Goal: Task Accomplishment & Management: Use online tool/utility

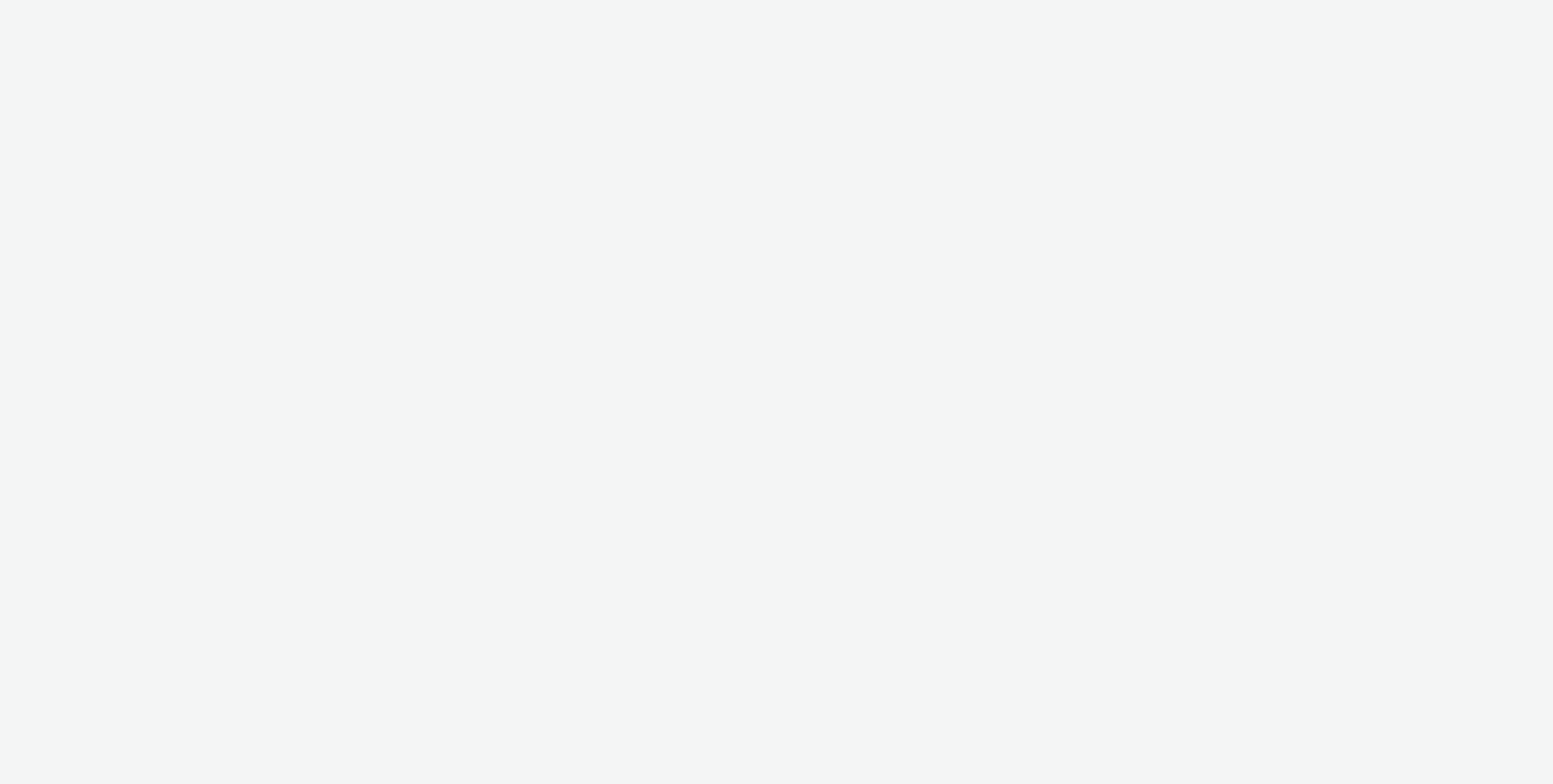
select select "b626f941-834b-427f-b453-0a2b95f57350"
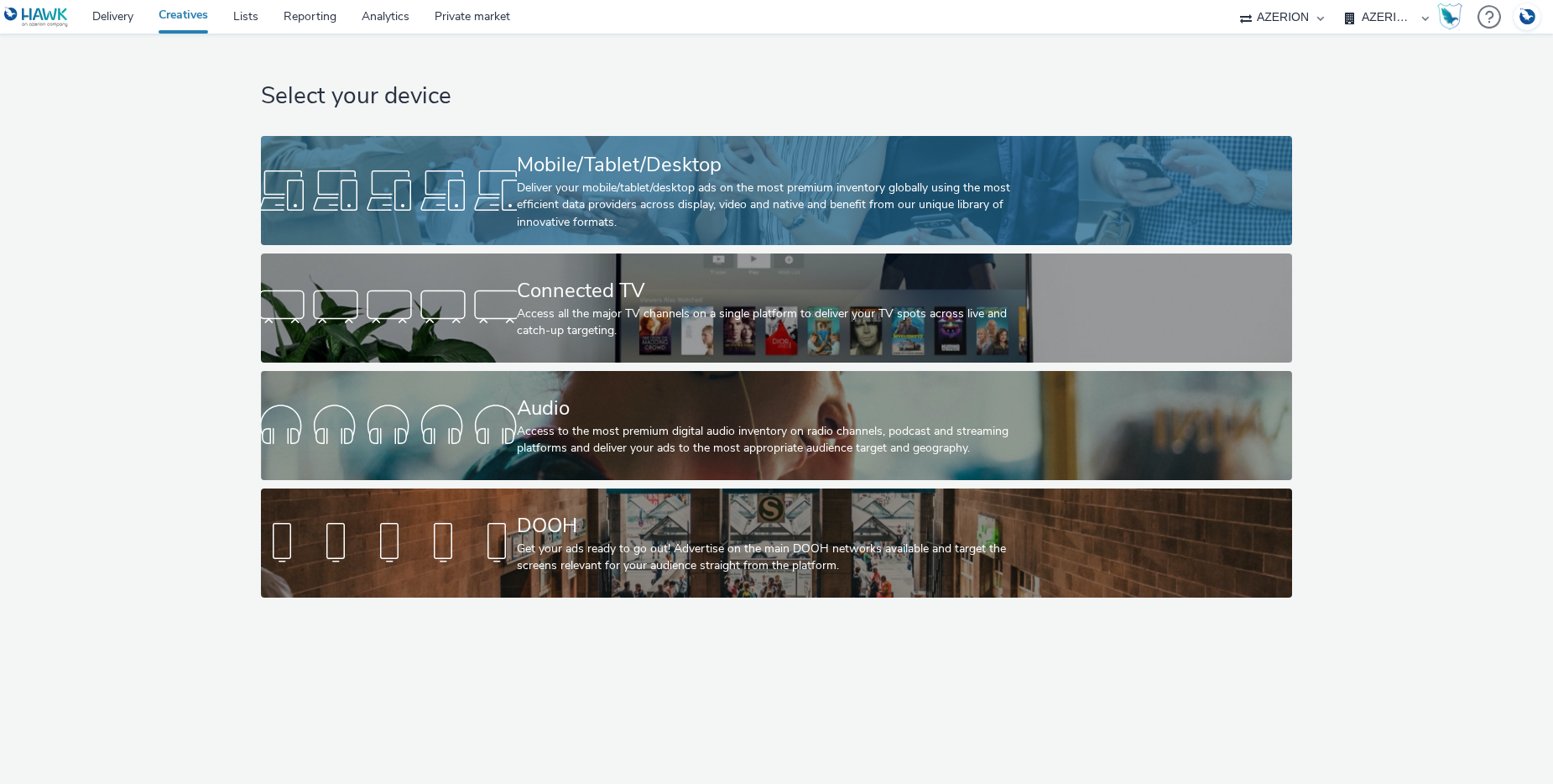
click at [710, 163] on div "Mobile/Tablet/Desktop" at bounding box center [773, 165] width 513 height 29
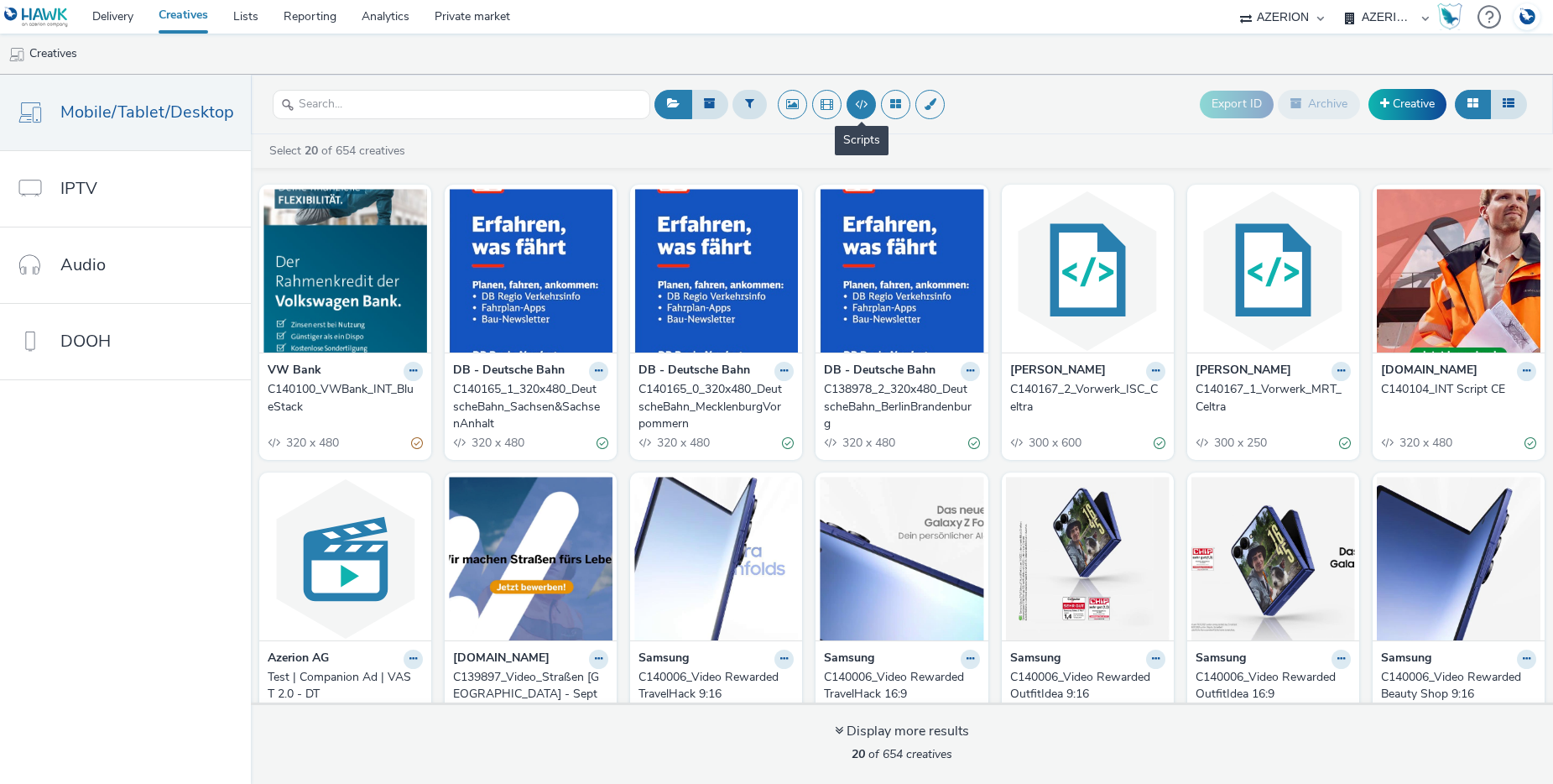
click at [862, 103] on button at bounding box center [861, 104] width 29 height 29
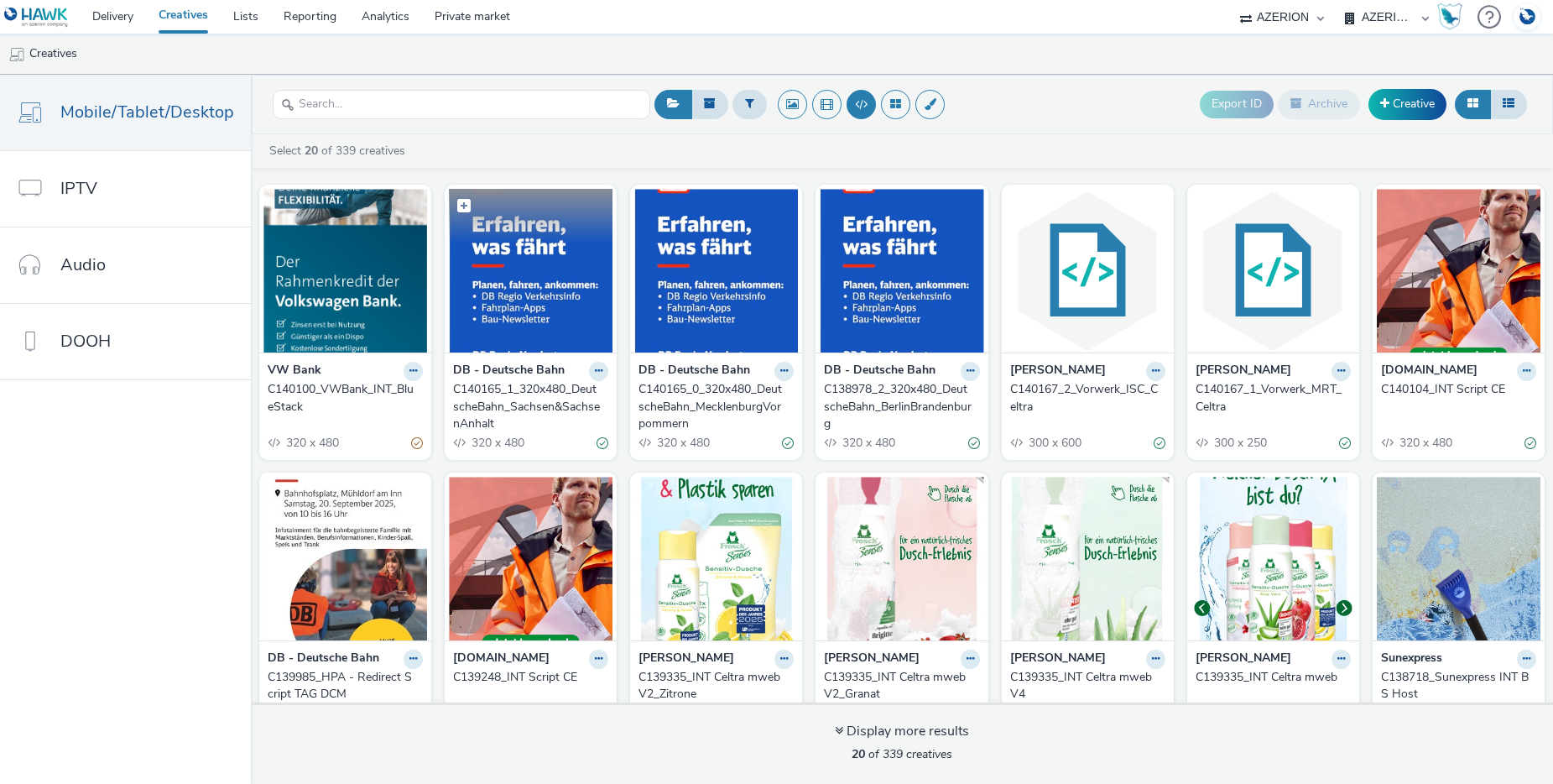
click at [511, 279] on img at bounding box center [531, 270] width 164 height 164
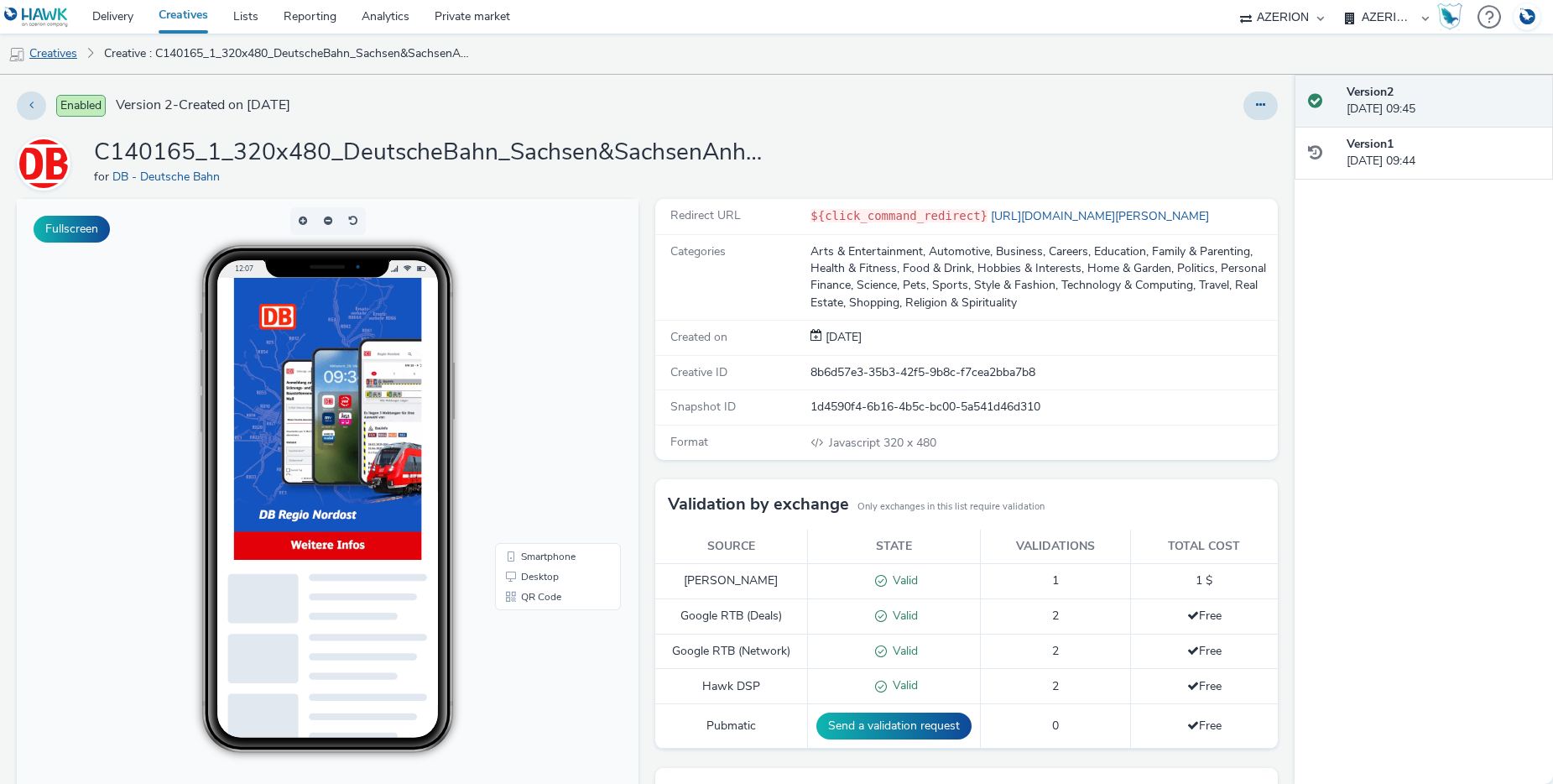
click at [49, 52] on link "Creatives" at bounding box center [43, 53] width 86 height 40
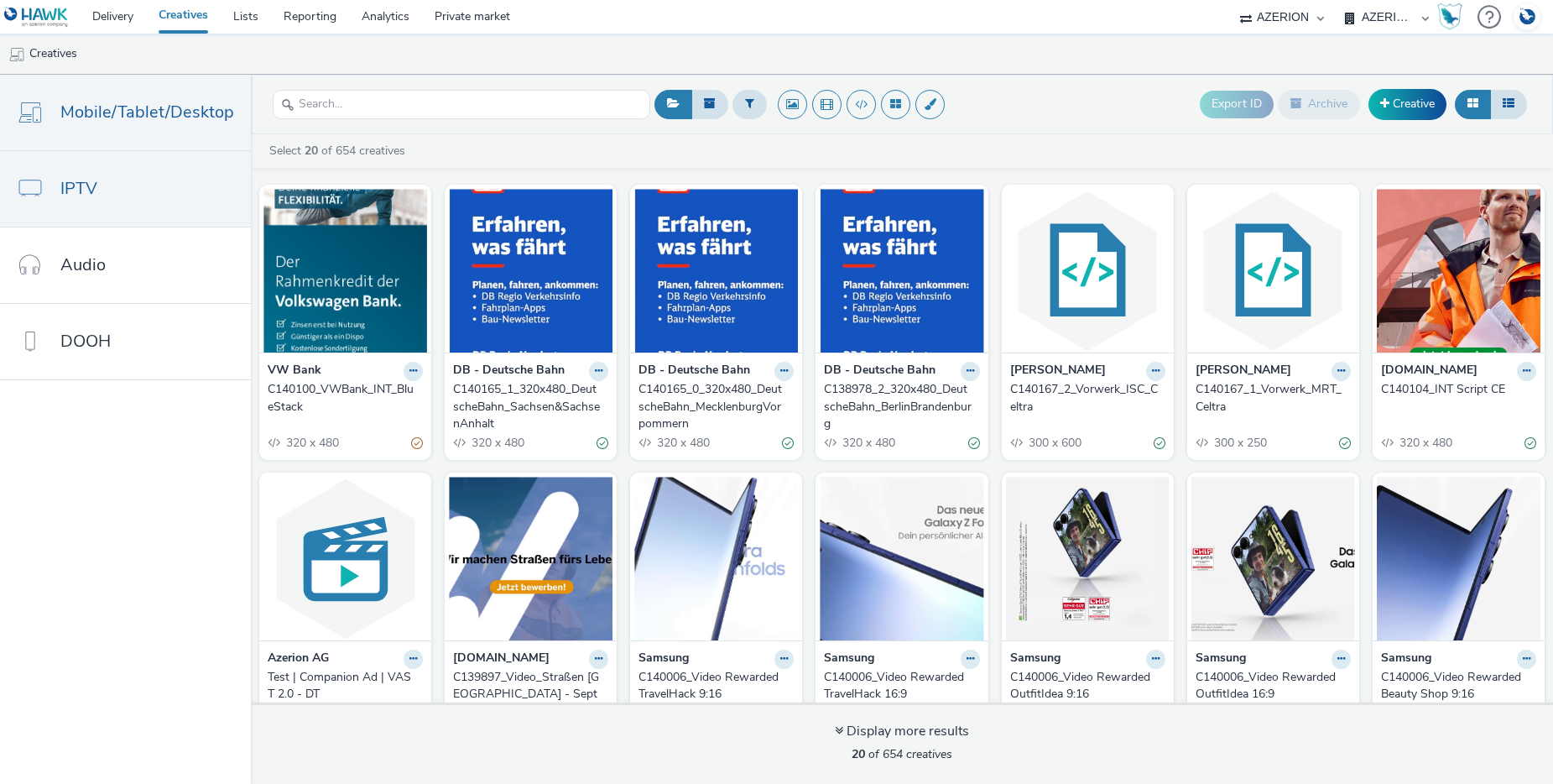
click at [91, 204] on link "IPTV" at bounding box center [126, 188] width 251 height 75
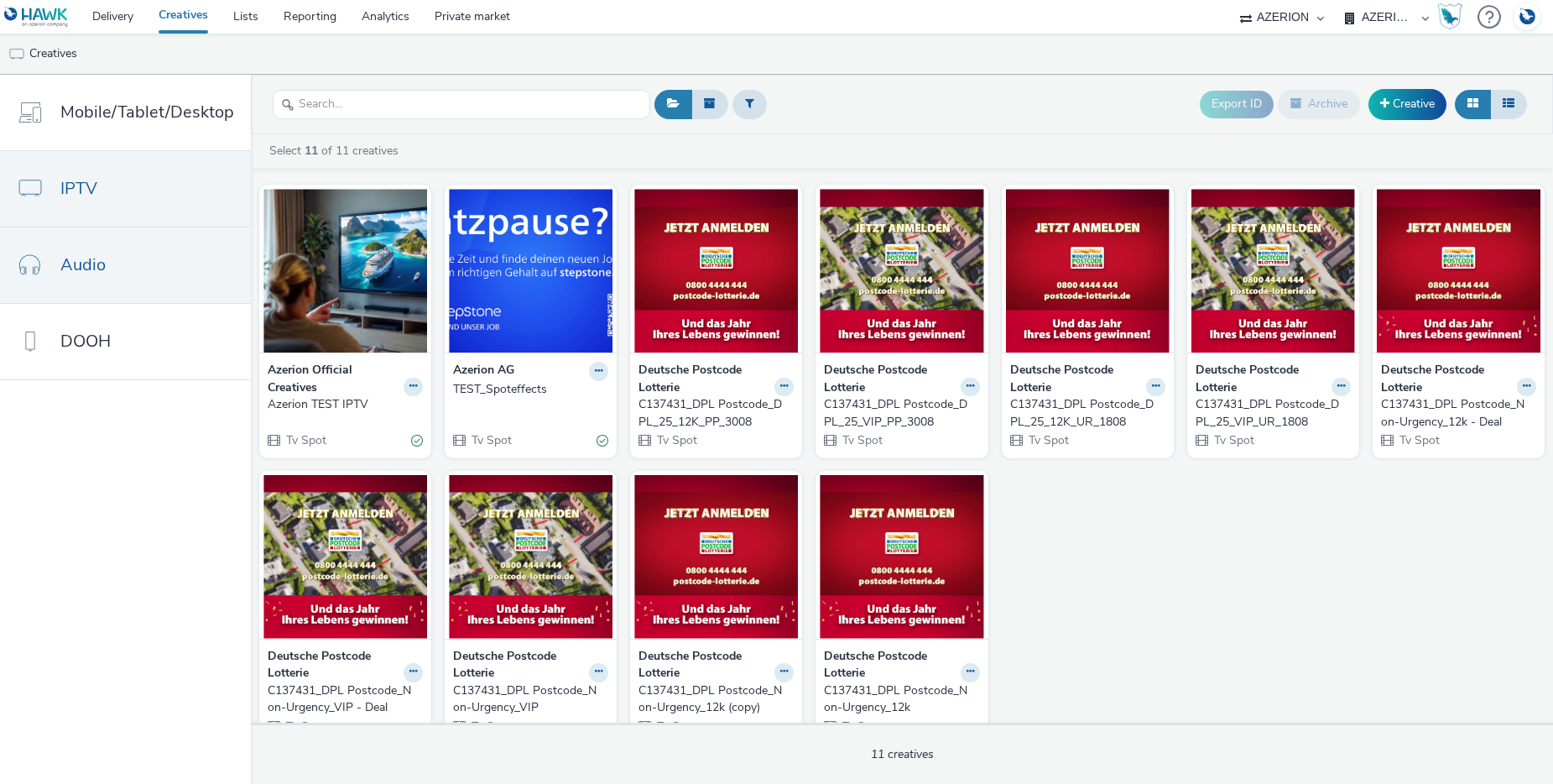
click at [132, 273] on link "Audio" at bounding box center [126, 265] width 251 height 75
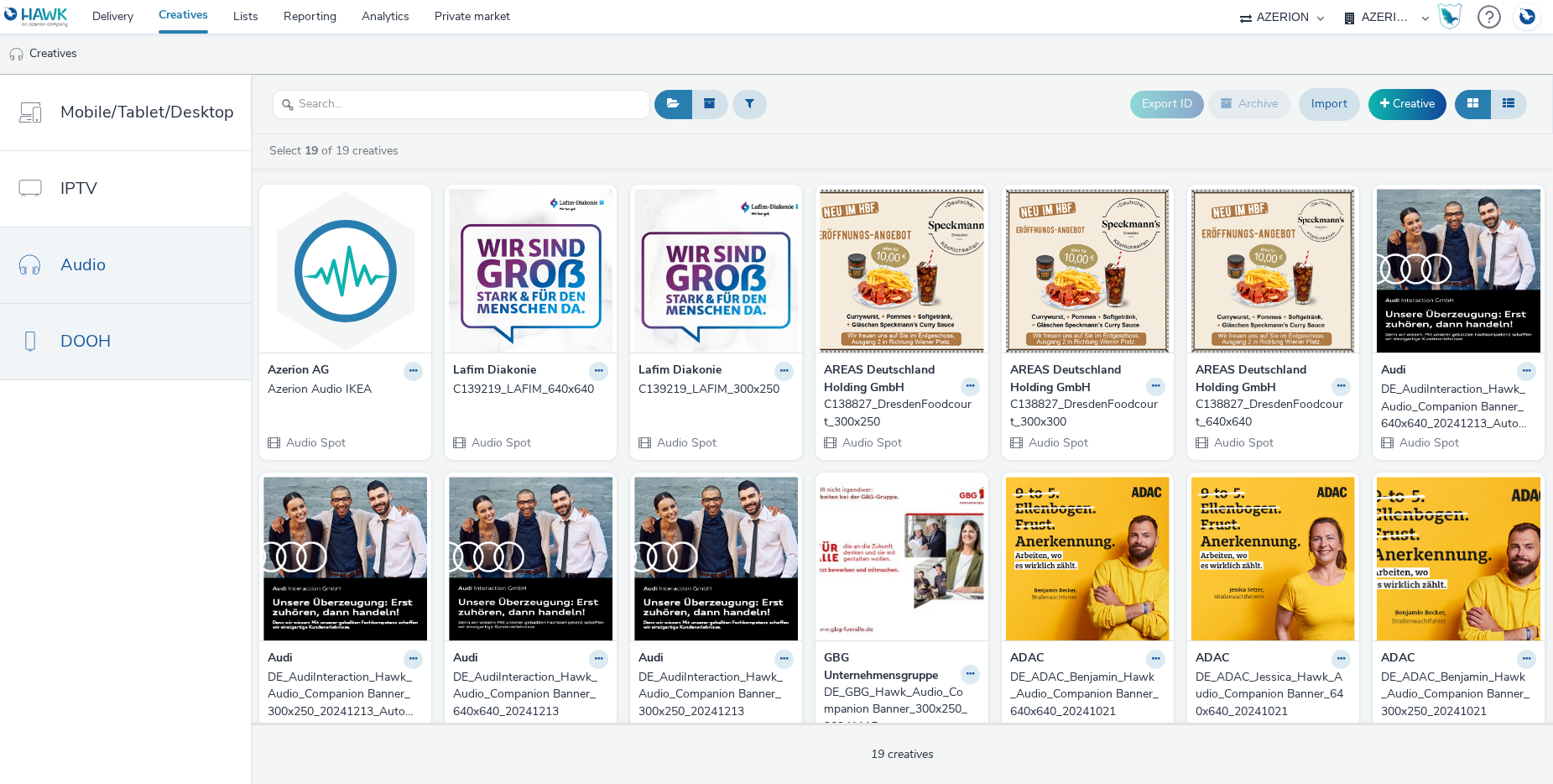
click at [148, 335] on link "DOOH" at bounding box center [126, 341] width 251 height 75
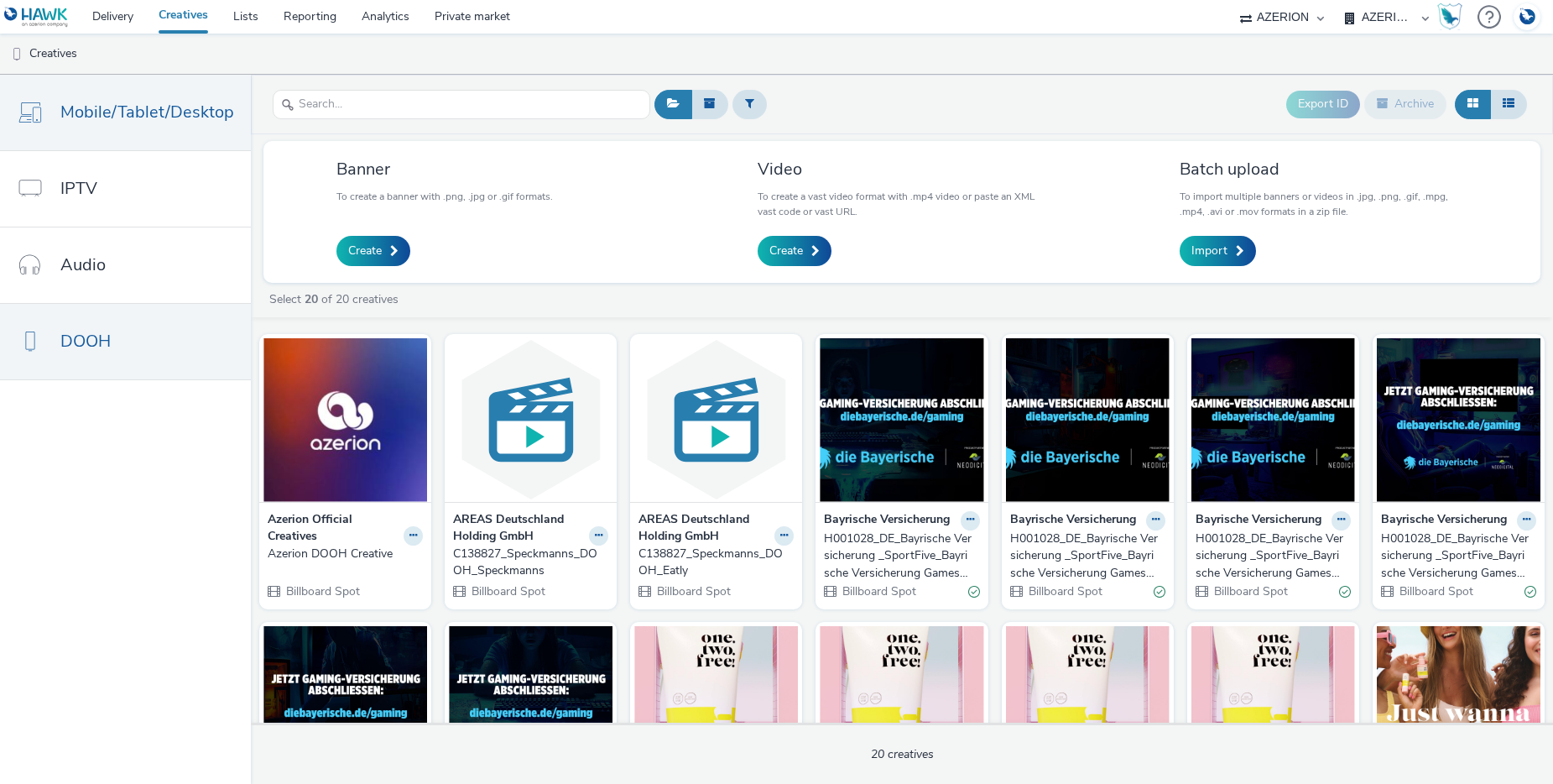
click at [85, 109] on span "Mobile/Tablet/Desktop" at bounding box center [147, 112] width 174 height 25
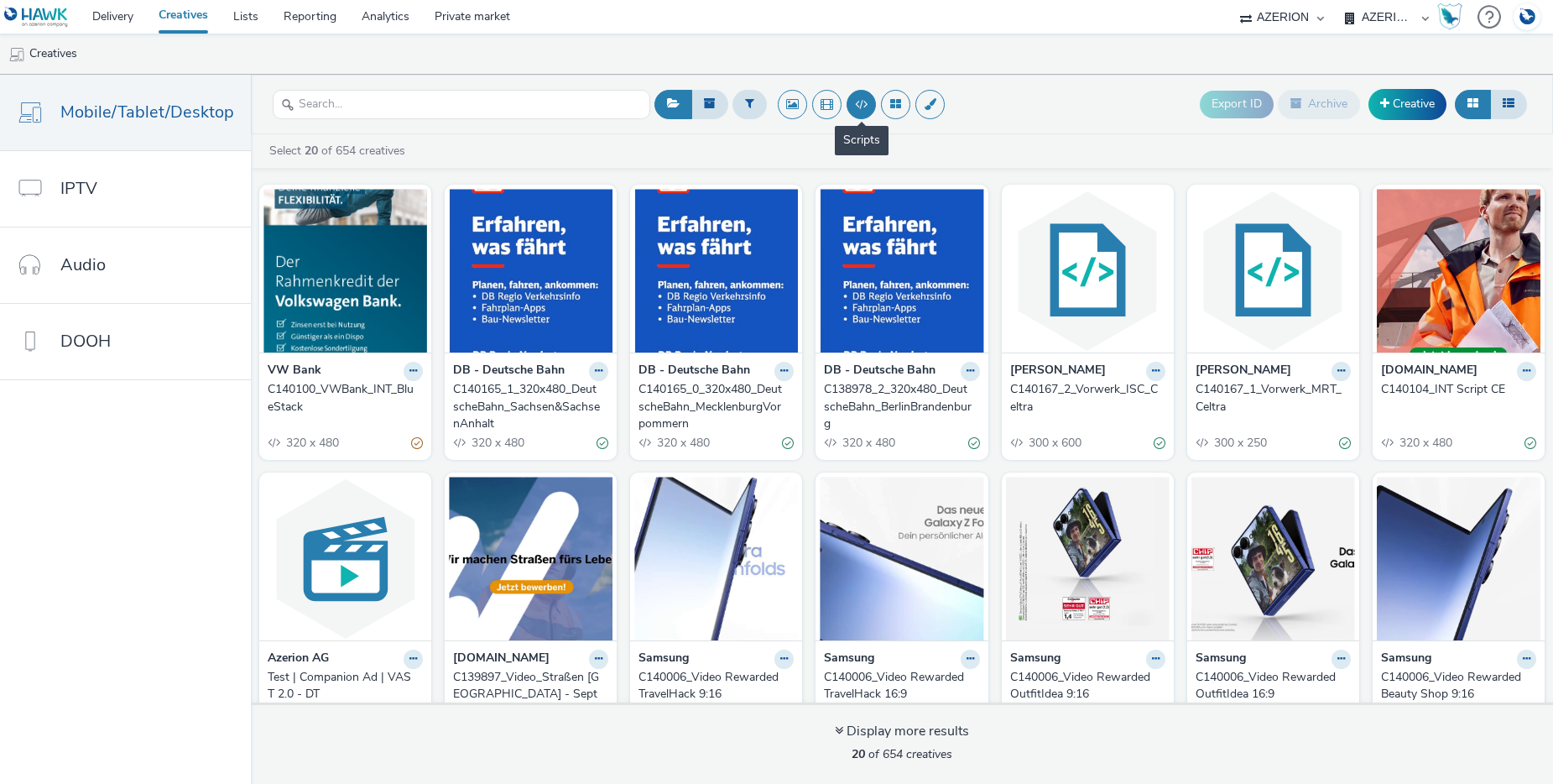
click at [856, 101] on button at bounding box center [861, 104] width 29 height 29
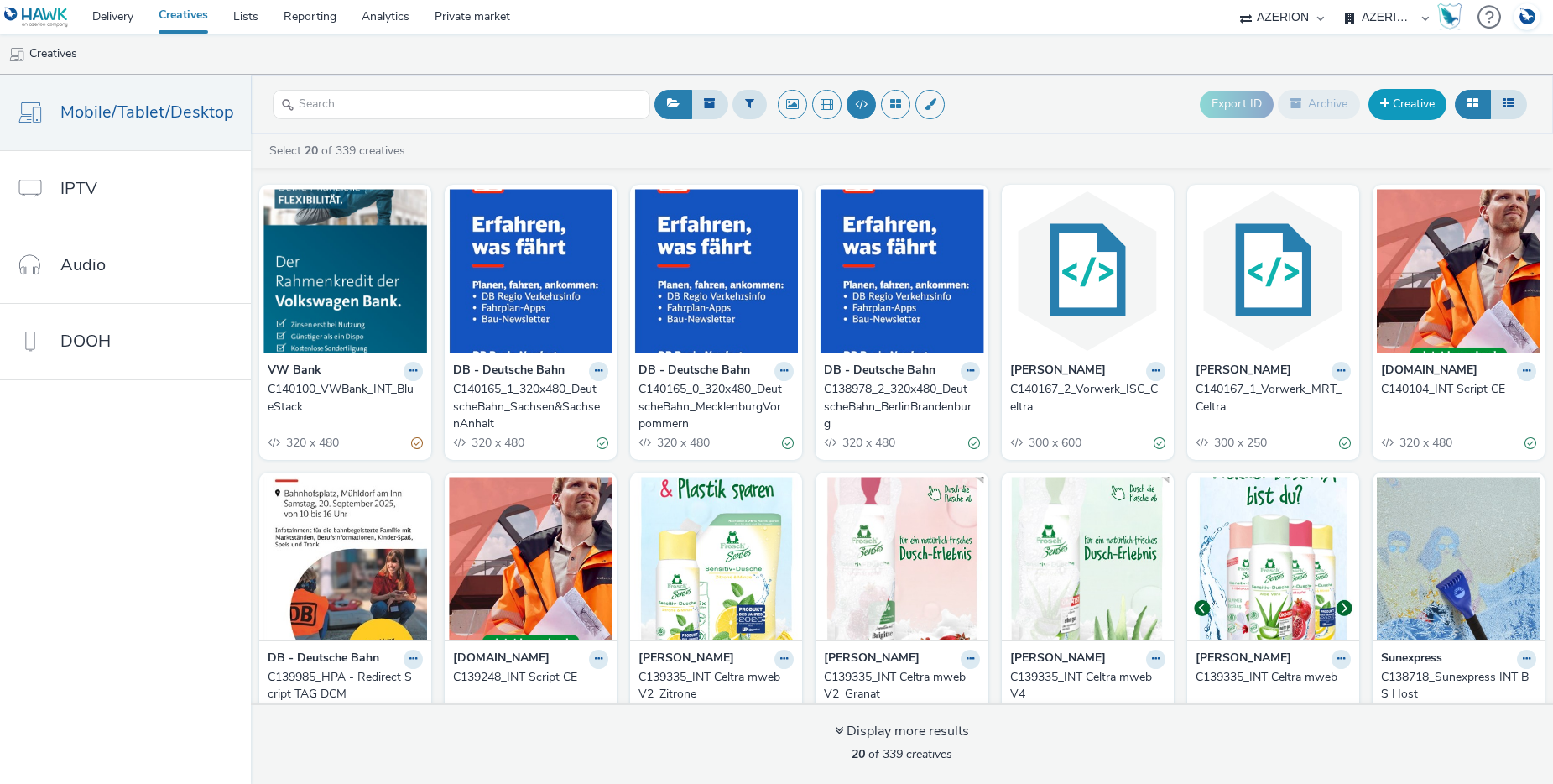
click at [1406, 104] on link "Creative" at bounding box center [1407, 104] width 78 height 30
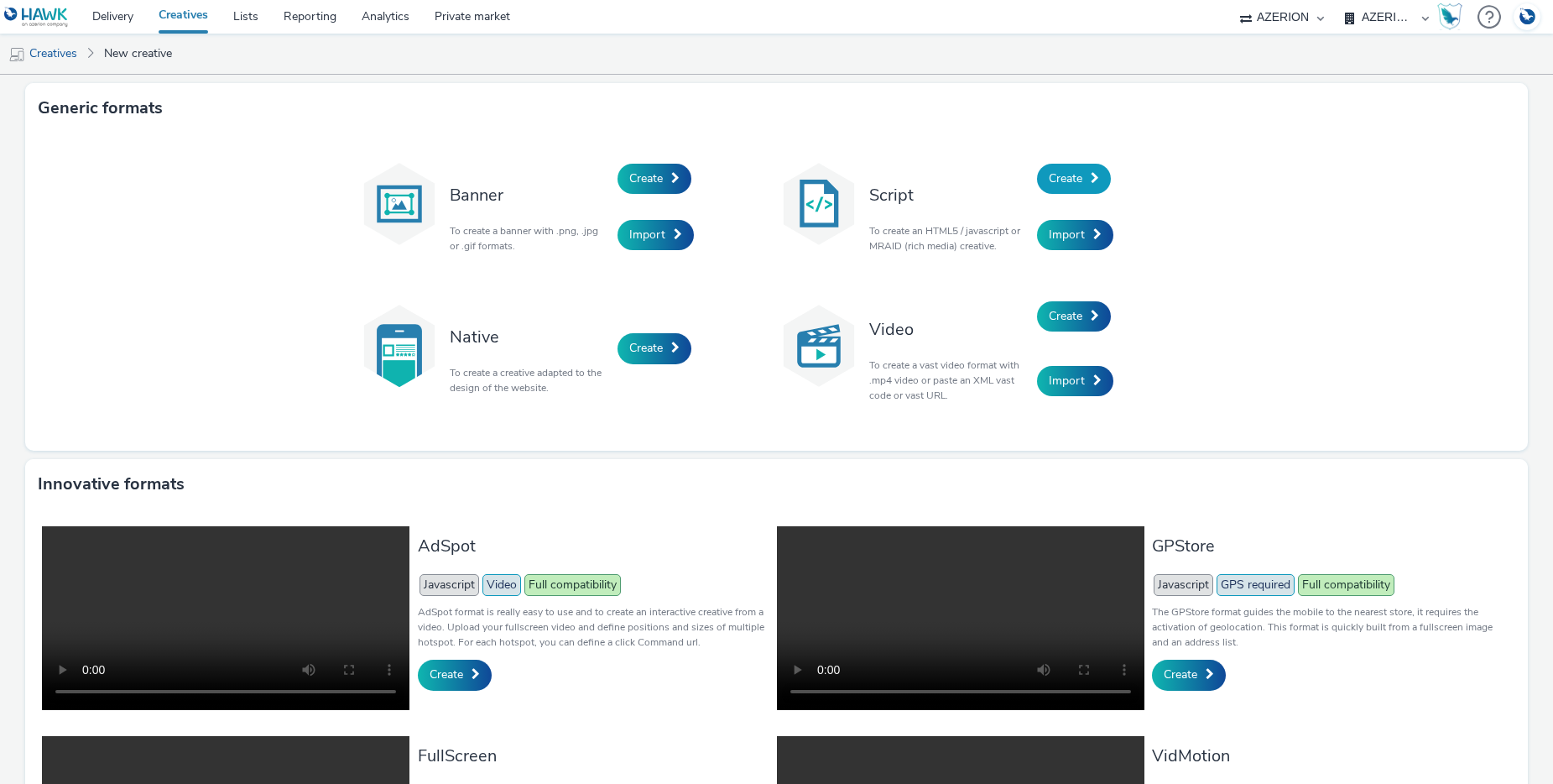
click at [1081, 181] on link "Create" at bounding box center [1074, 179] width 74 height 30
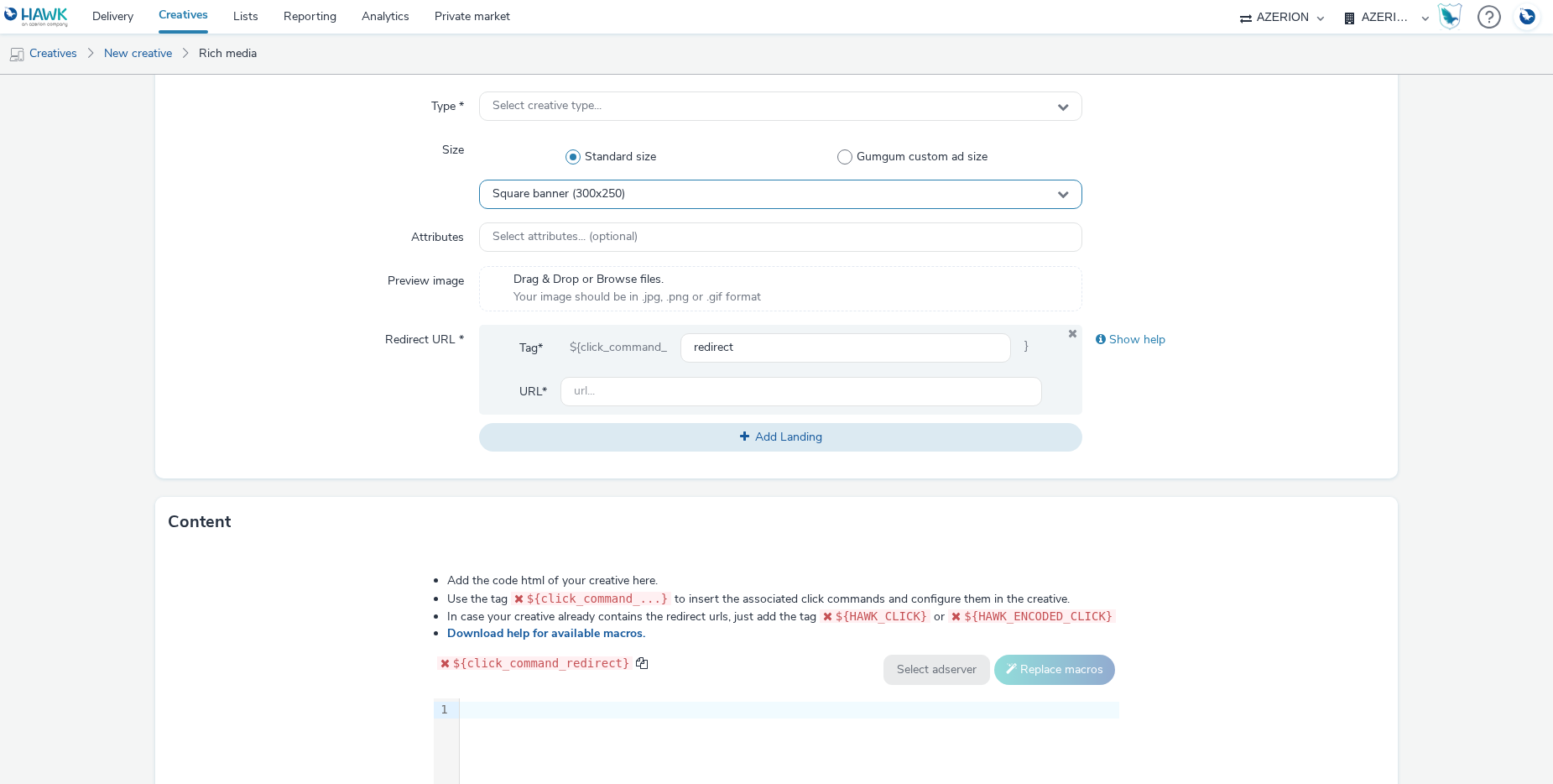
scroll to position [387, 0]
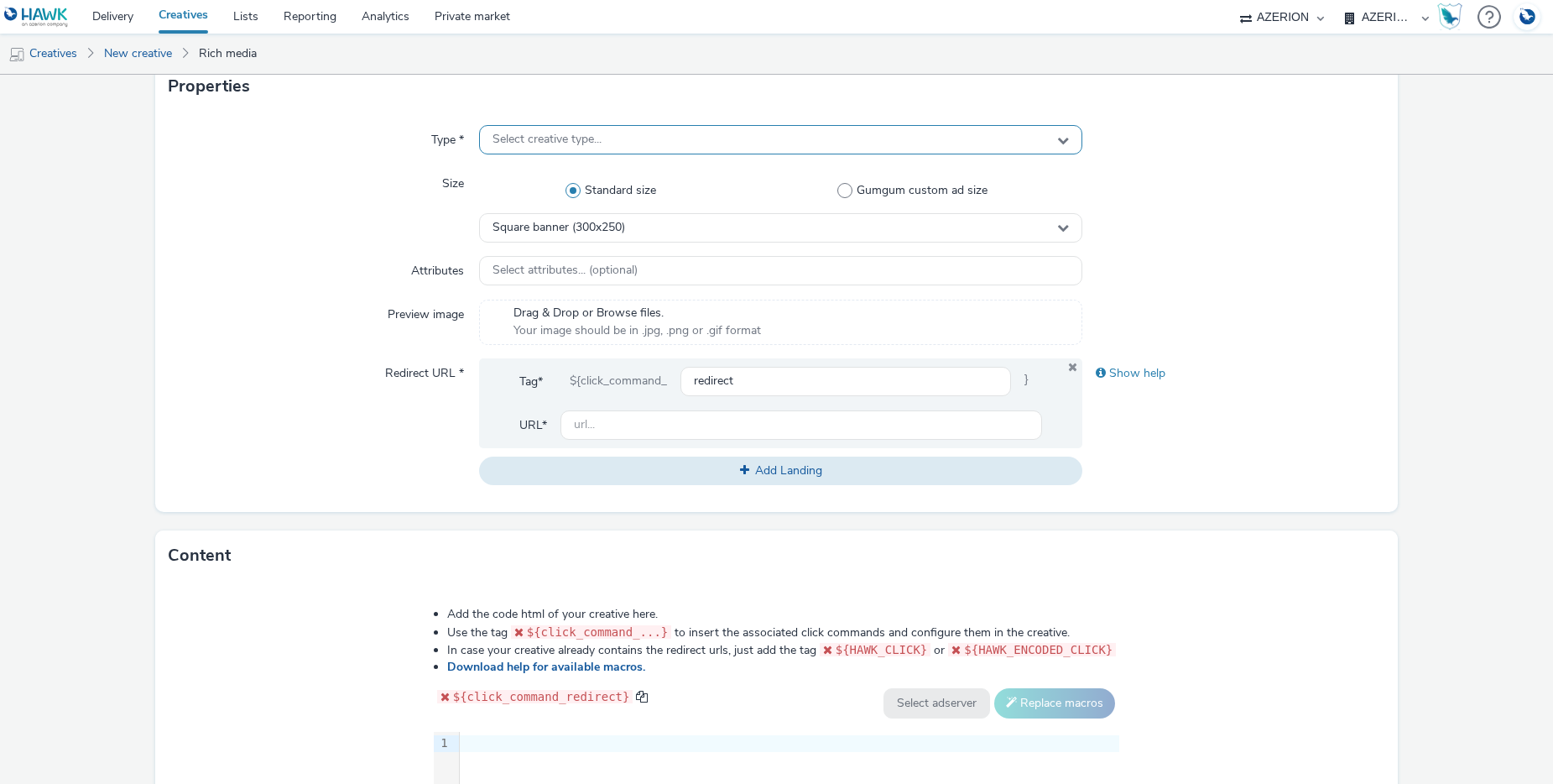
click at [1016, 139] on div "Select creative type..." at bounding box center [781, 139] width 603 height 29
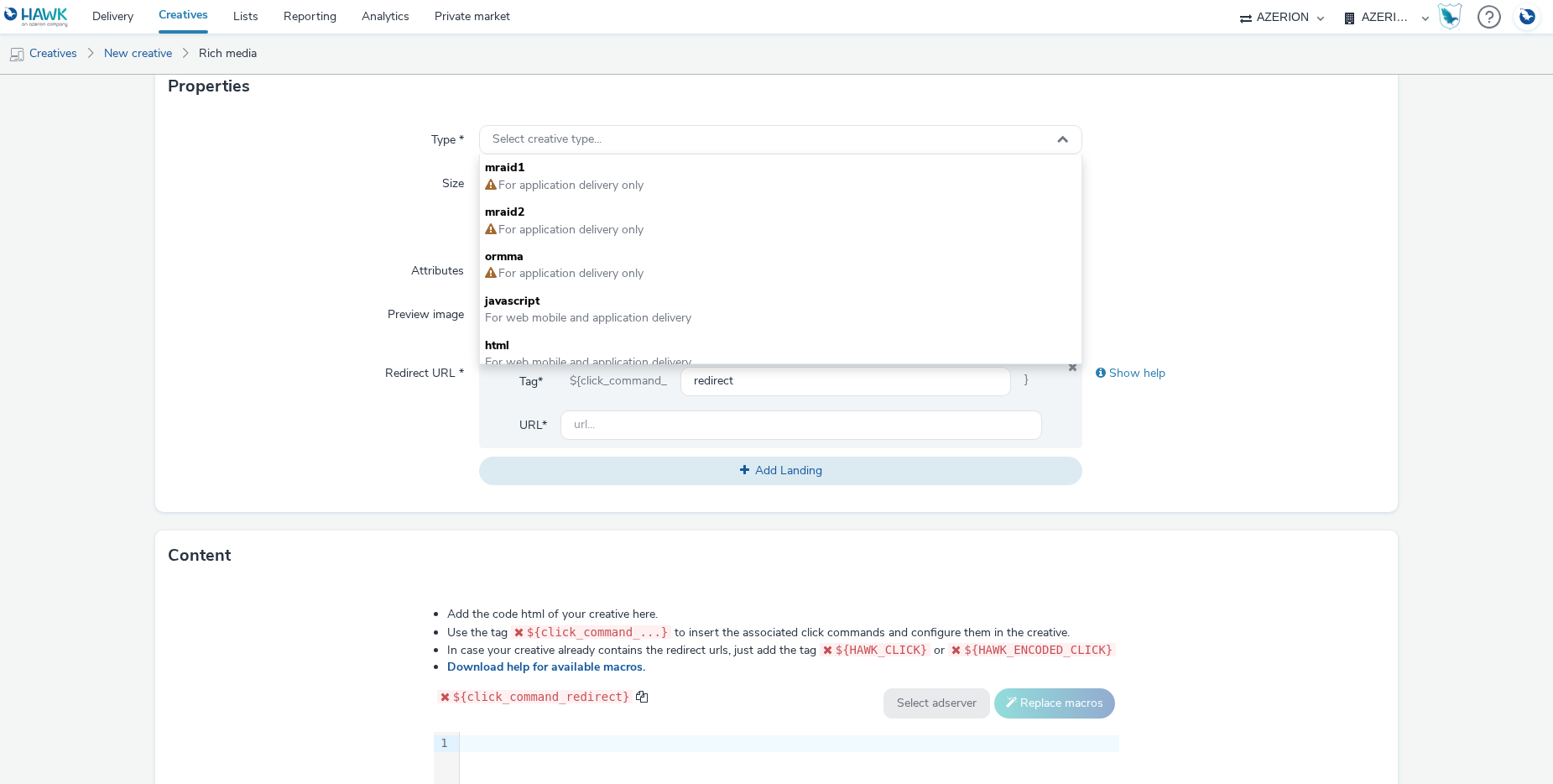
click at [1247, 185] on div at bounding box center [1233, 205] width 302 height 73
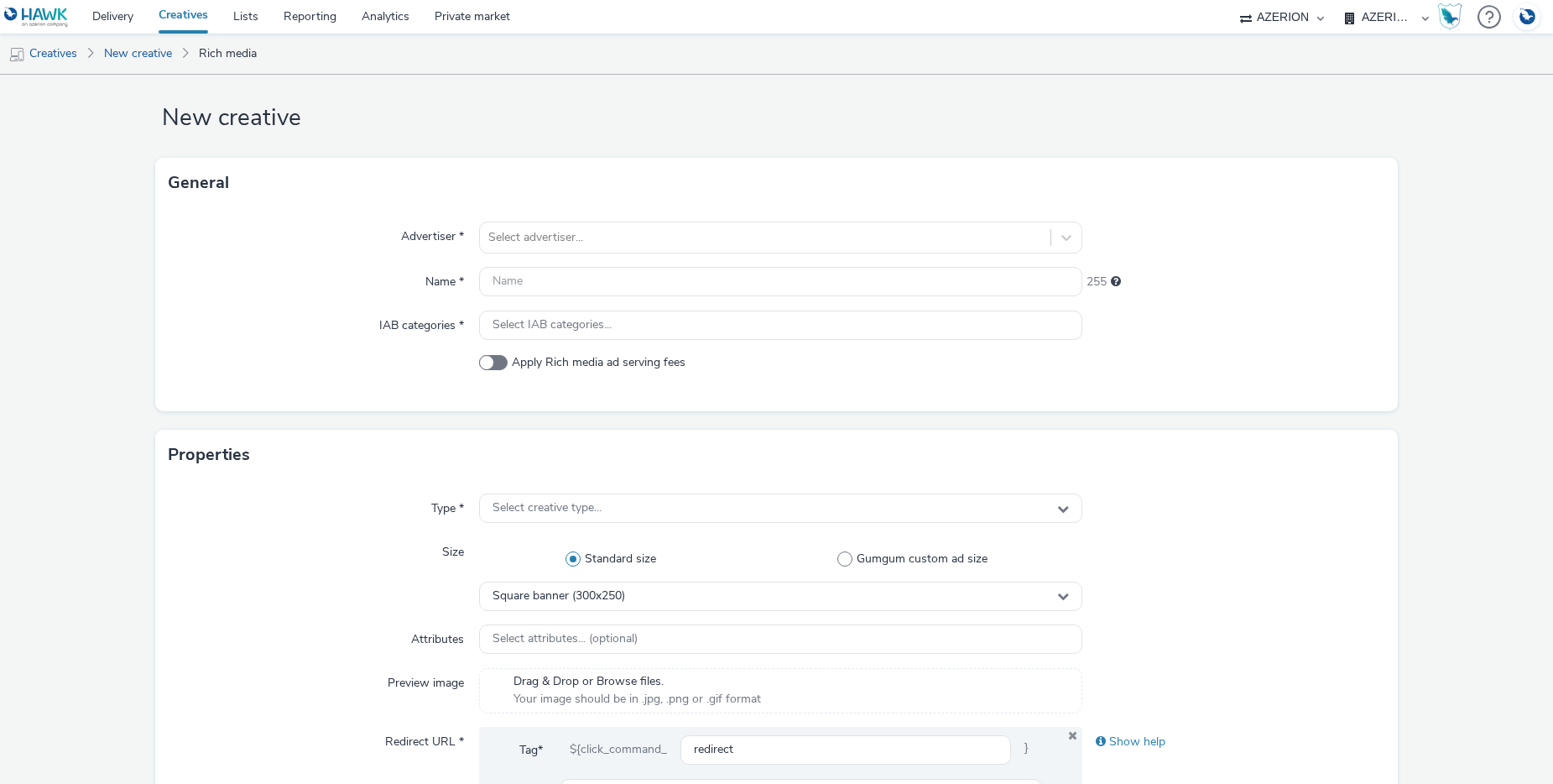
scroll to position [0, 0]
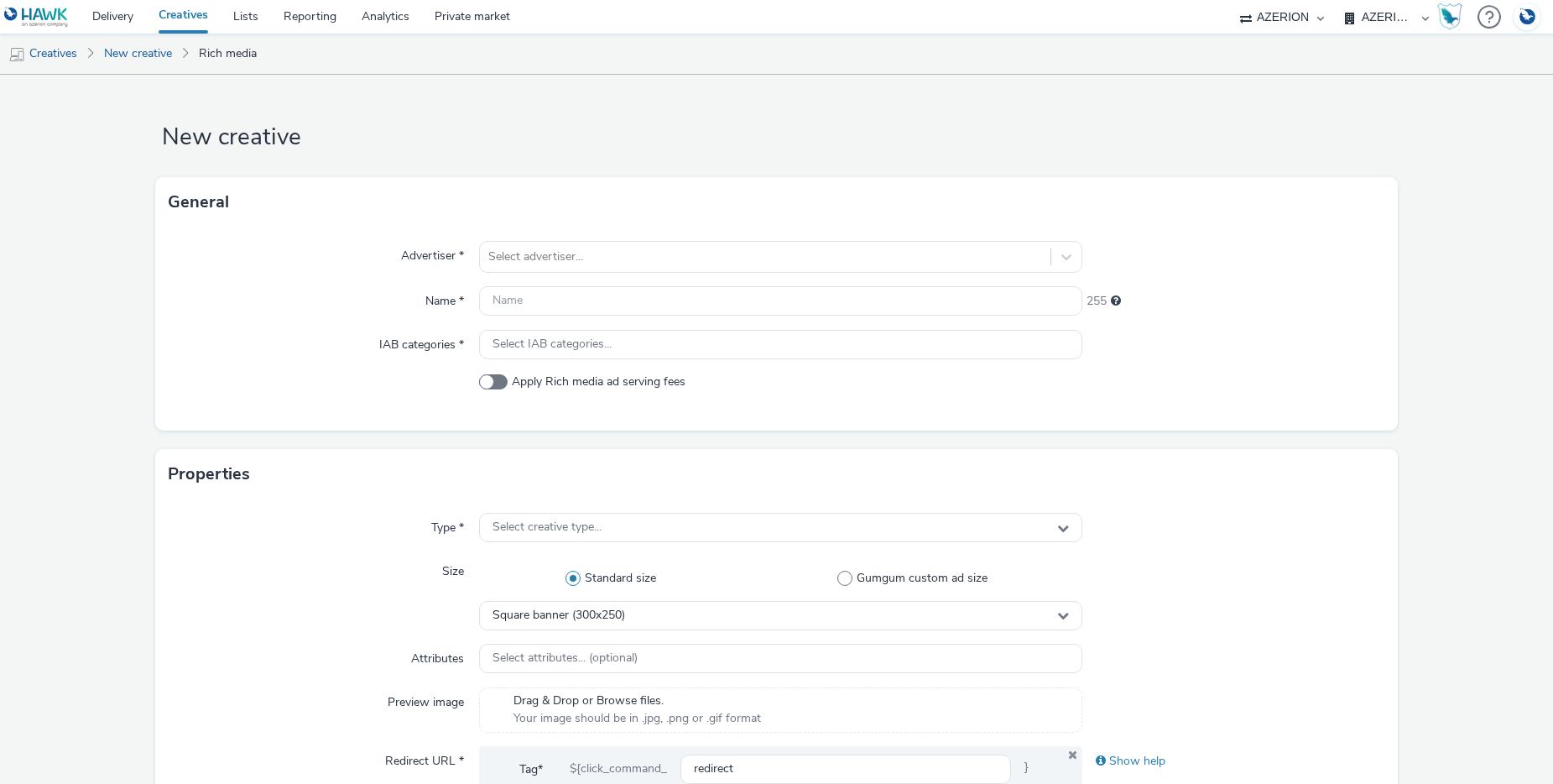
click at [181, 15] on link "Creatives" at bounding box center [183, 16] width 74 height 33
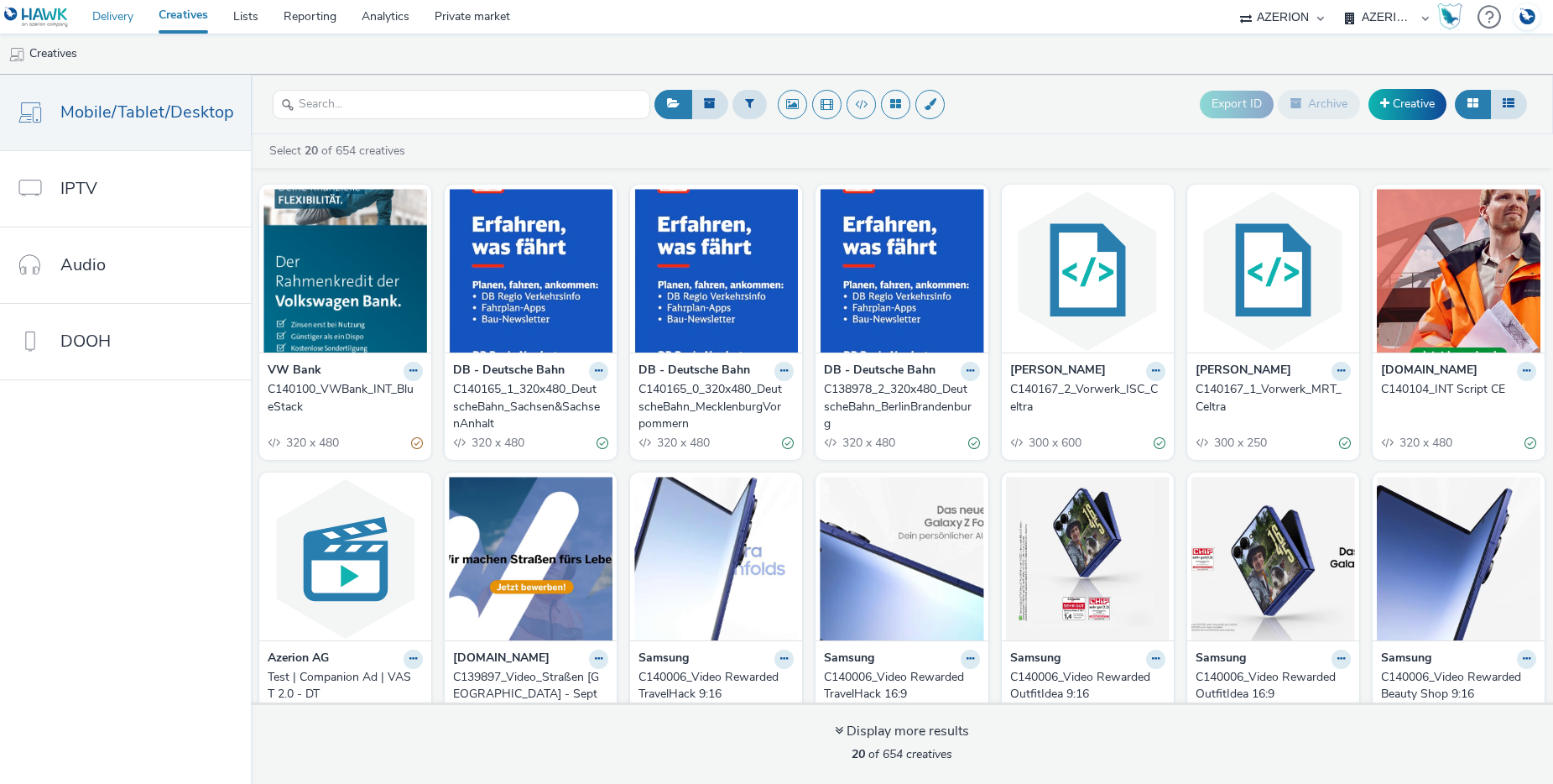
click at [123, 18] on link "Delivery" at bounding box center [113, 16] width 67 height 33
